Goal: Navigation & Orientation: Find specific page/section

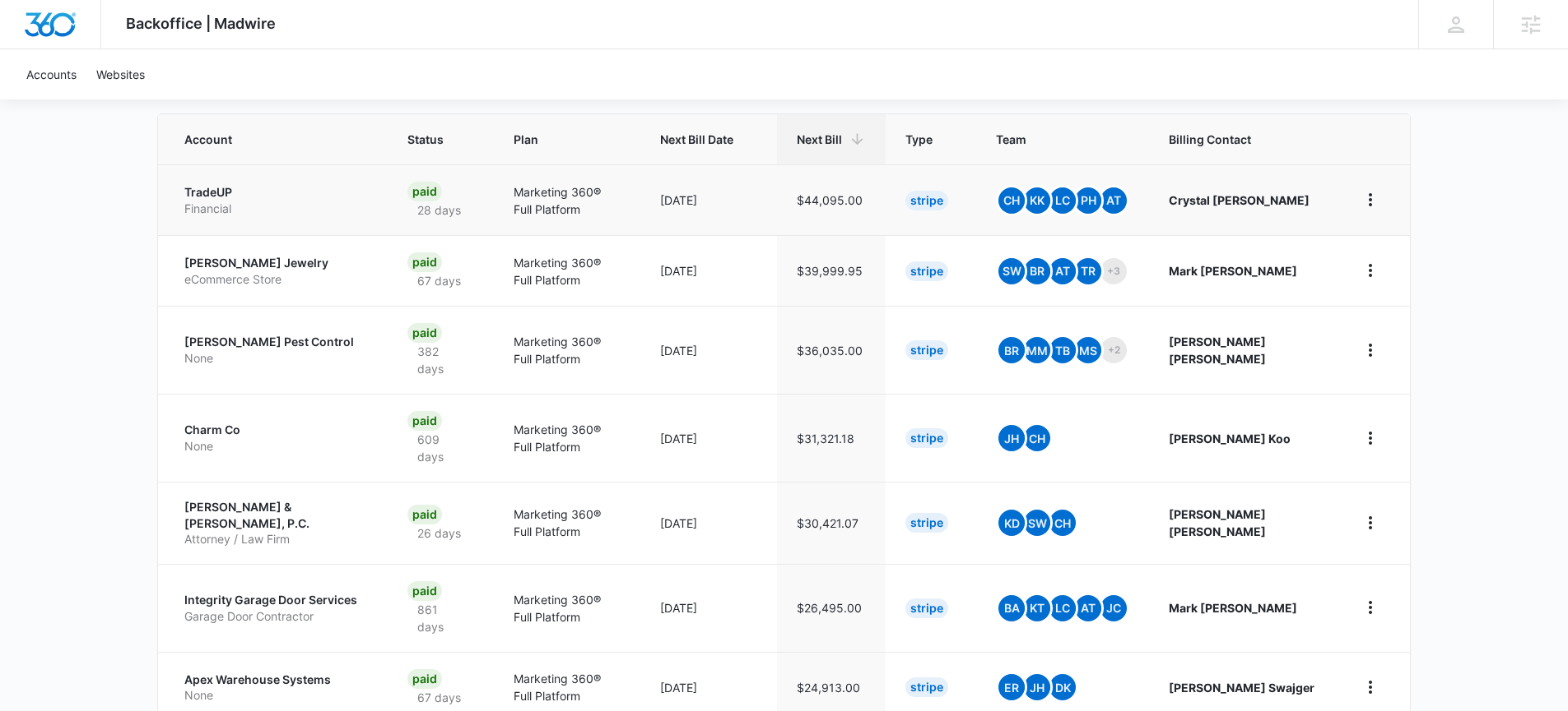
scroll to position [65, 0]
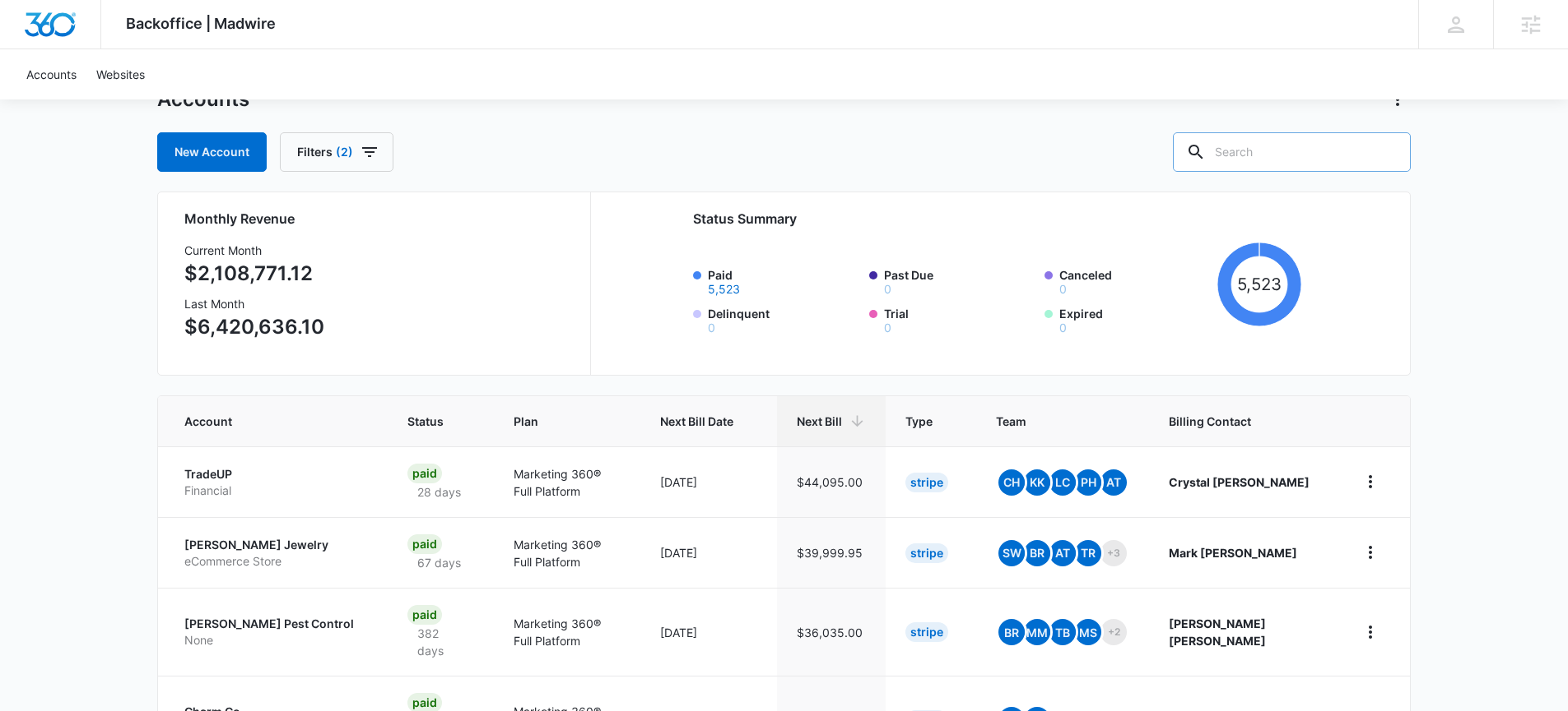
click at [1266, 168] on input "text" at bounding box center [1291, 152] width 237 height 39
click at [1268, 159] on input "text" at bounding box center [1291, 152] width 237 height 39
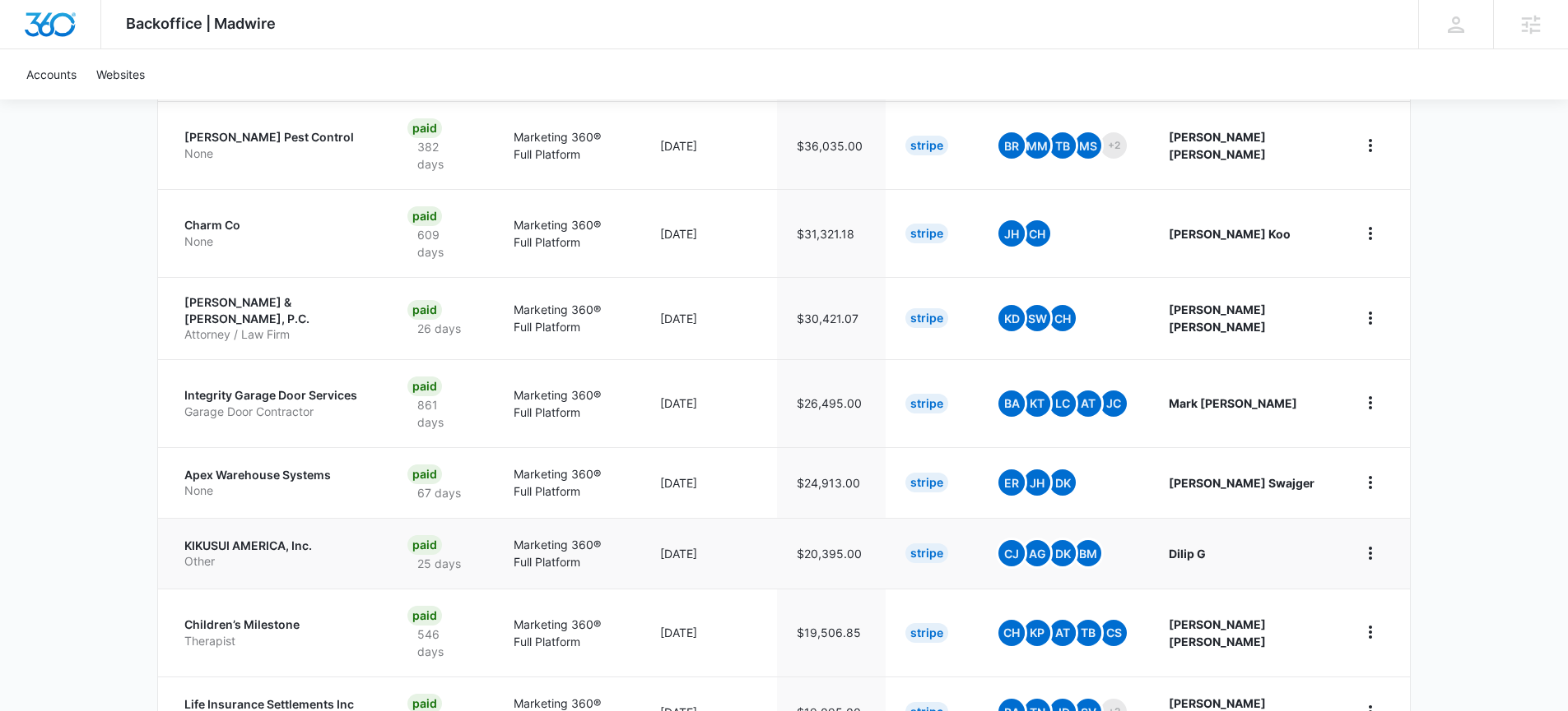
scroll to position [599, 0]
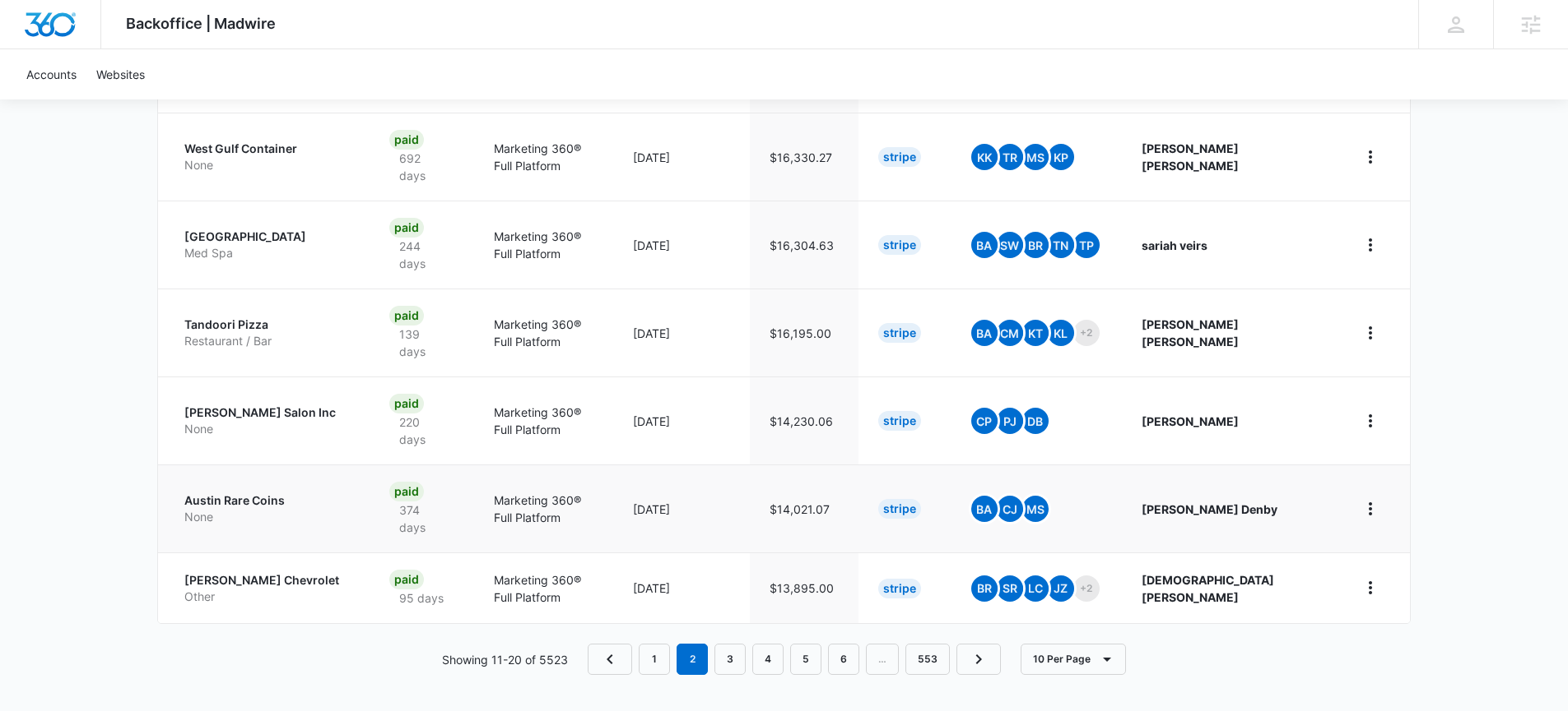
scroll to position [755, 0]
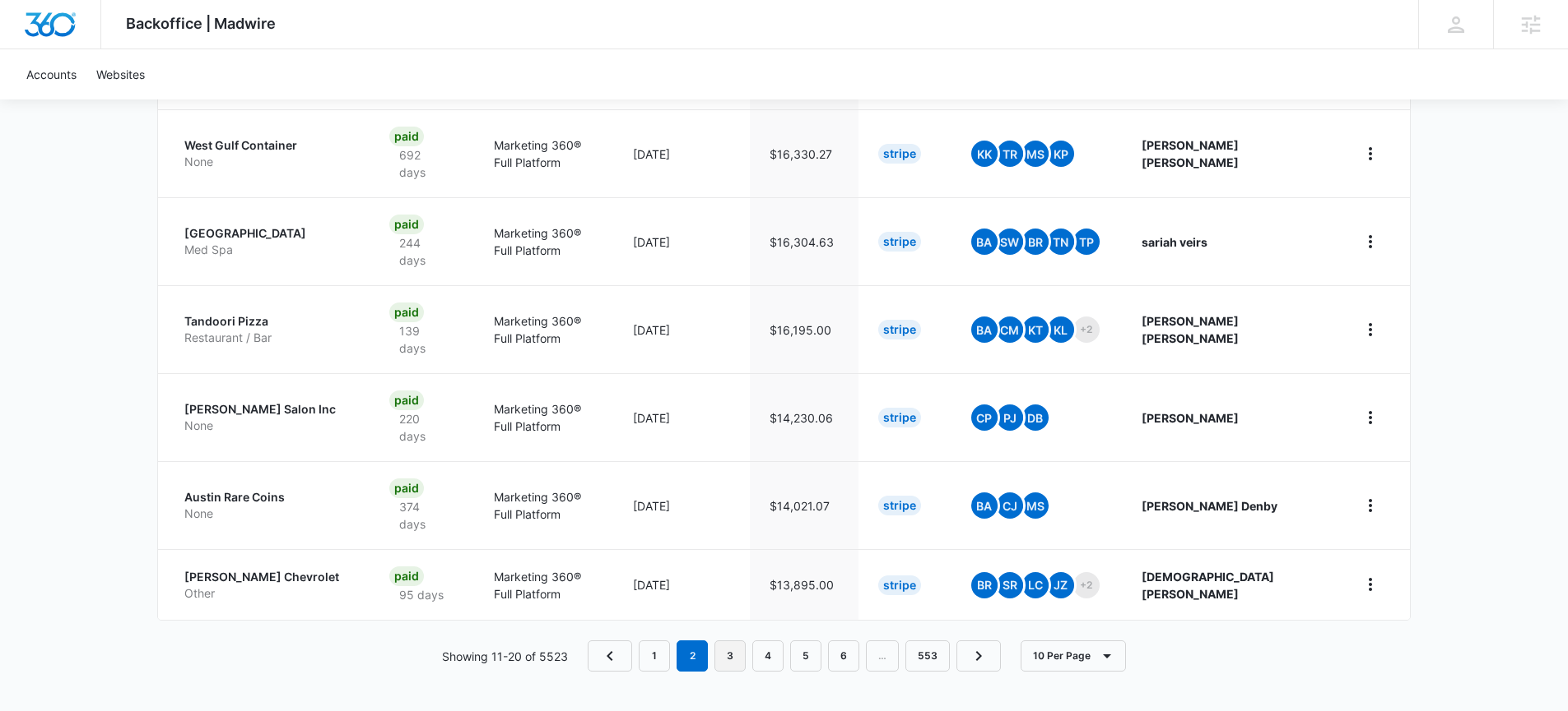
click at [734, 657] on link "3" at bounding box center [729, 656] width 31 height 31
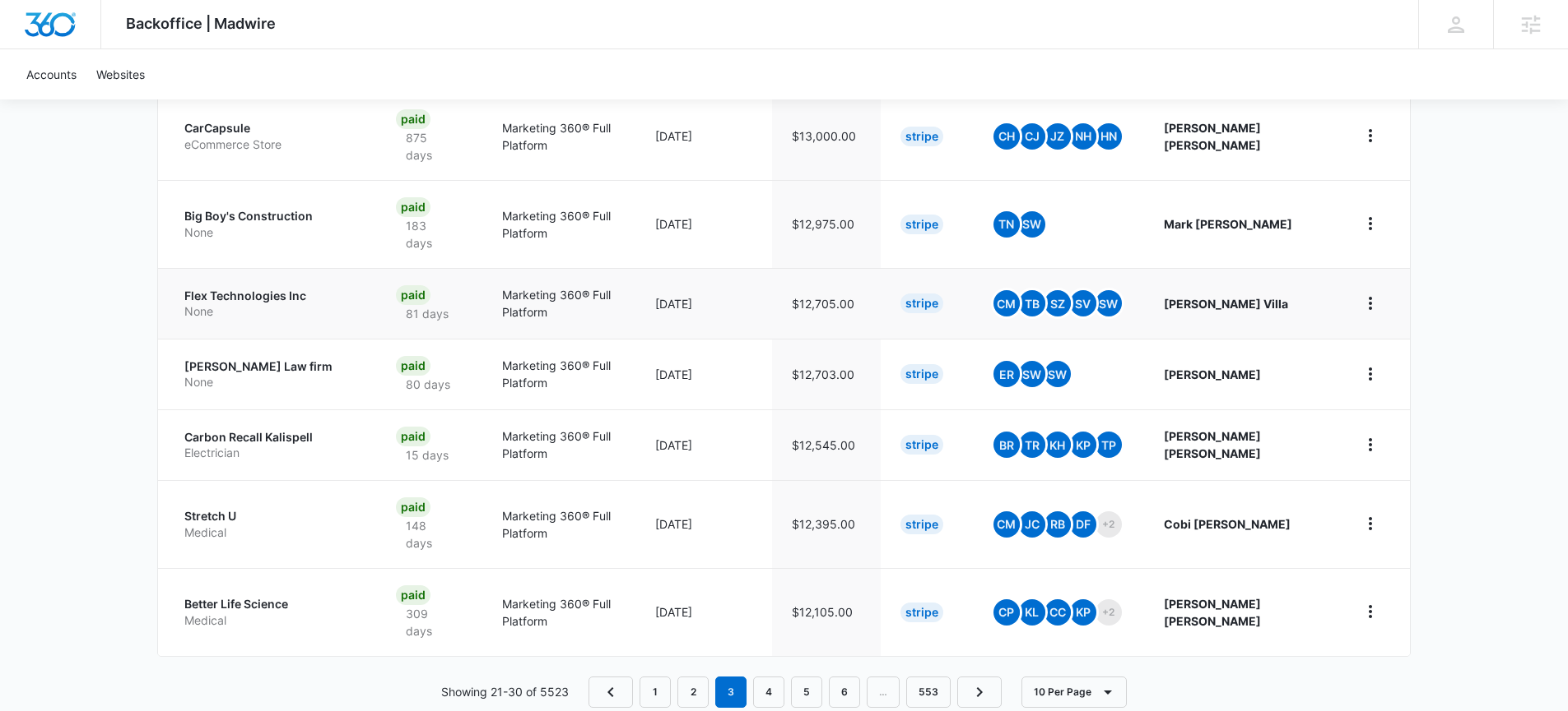
scroll to position [680, 0]
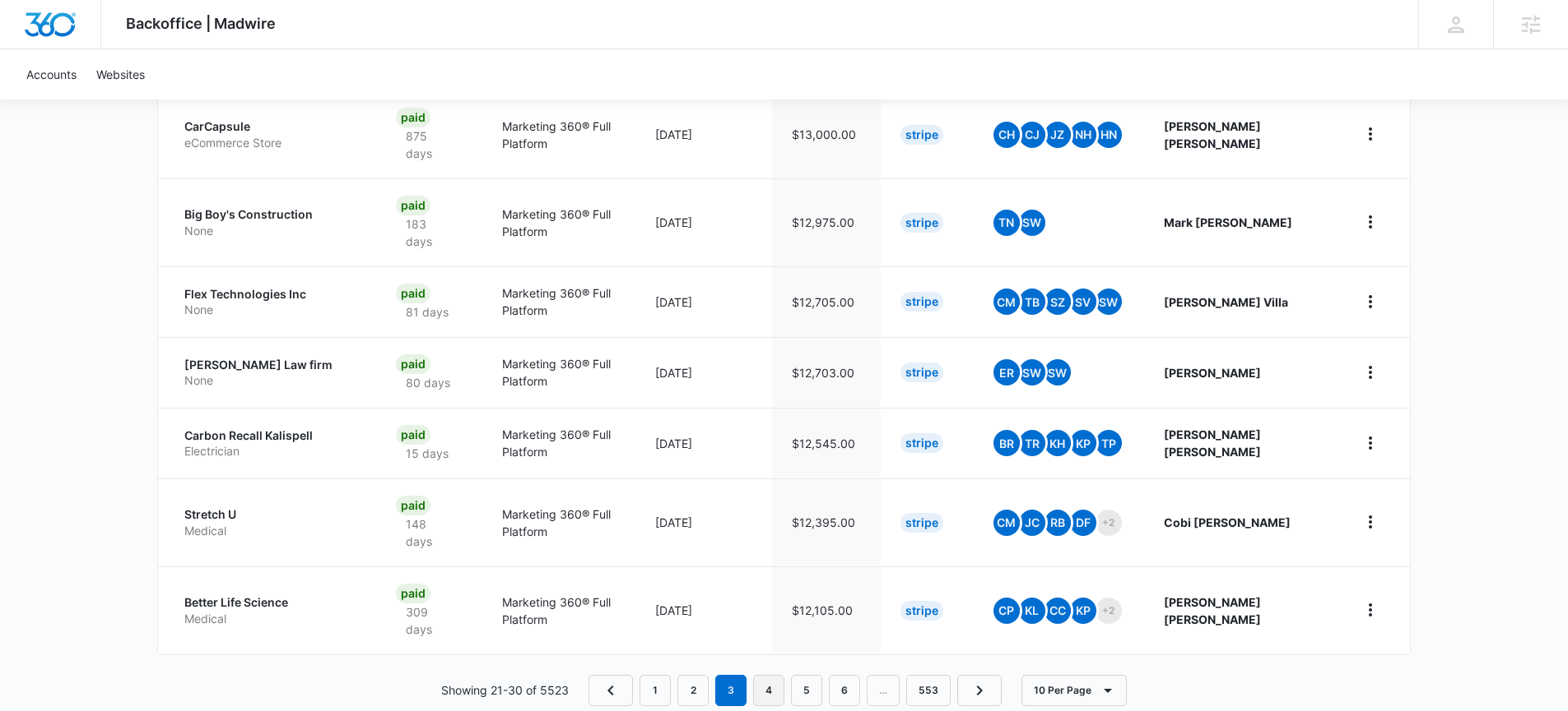
click at [771, 675] on link "4" at bounding box center [768, 690] width 31 height 31
